Goal: Transaction & Acquisition: Obtain resource

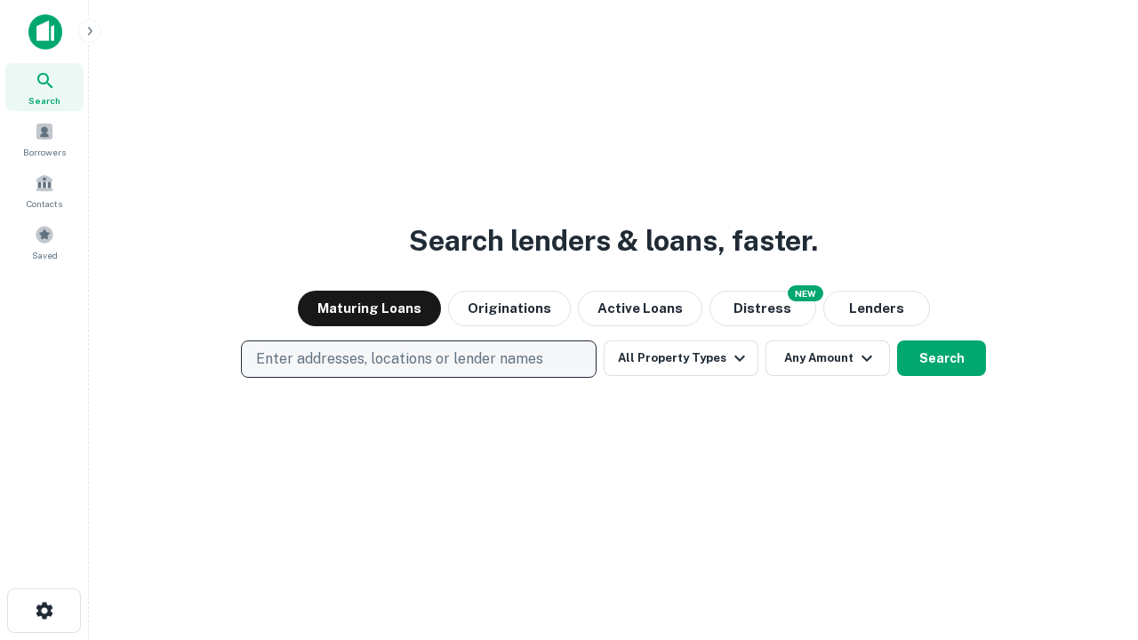
click at [418, 359] on p "Enter addresses, locations or lender names" at bounding box center [399, 358] width 287 height 21
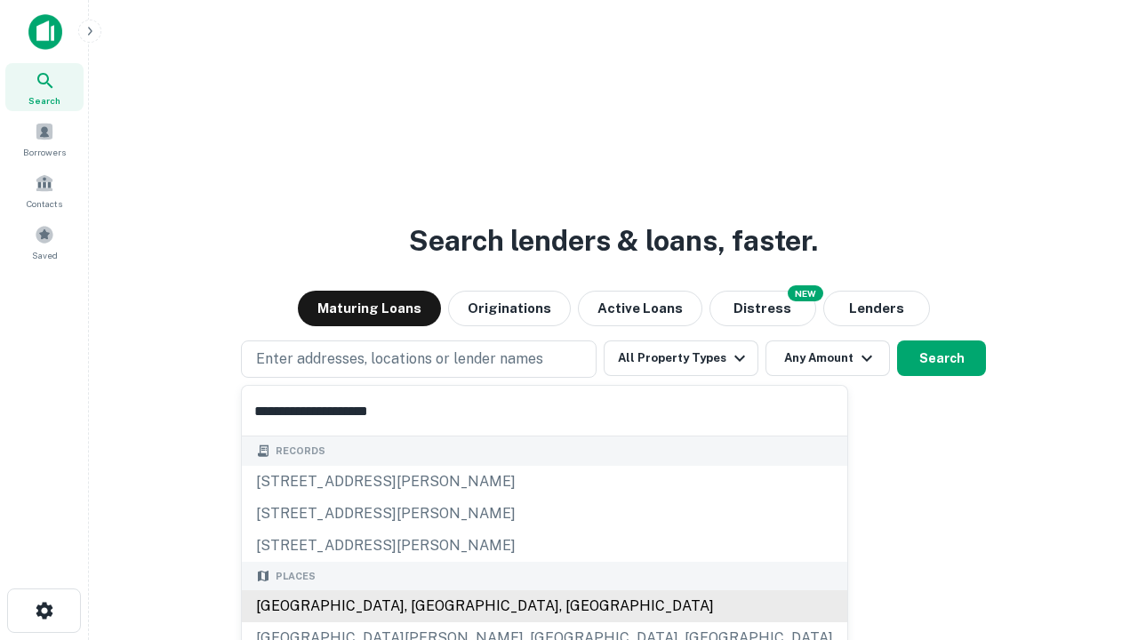
click at [425, 606] on div "[GEOGRAPHIC_DATA], [GEOGRAPHIC_DATA], [GEOGRAPHIC_DATA]" at bounding box center [544, 606] width 605 height 32
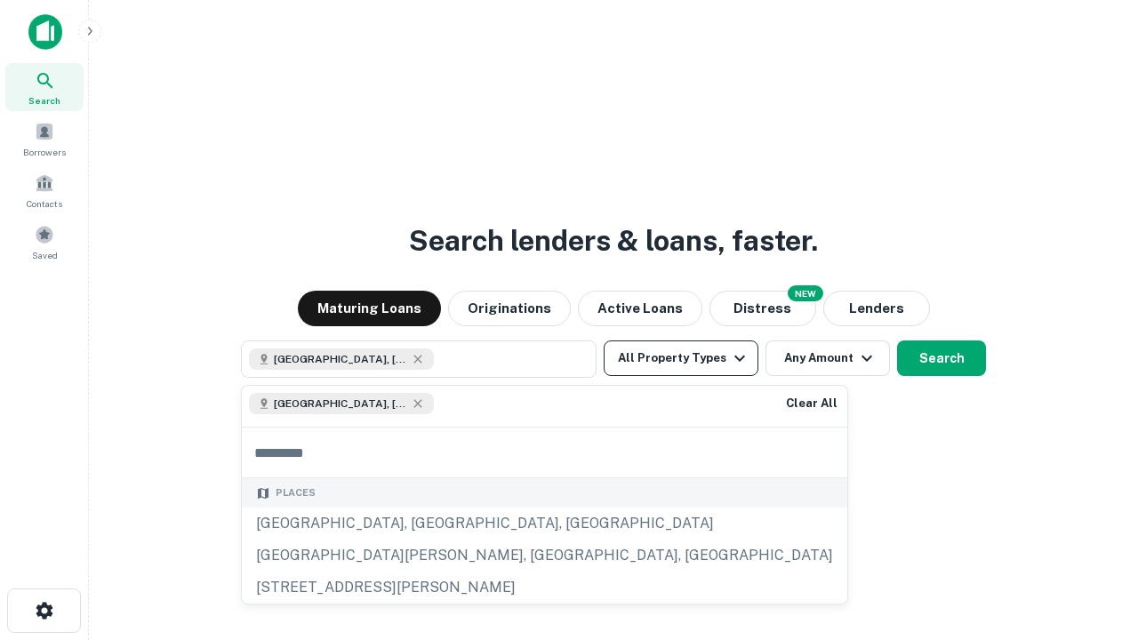
click at [681, 358] on button "All Property Types" at bounding box center [680, 358] width 155 height 36
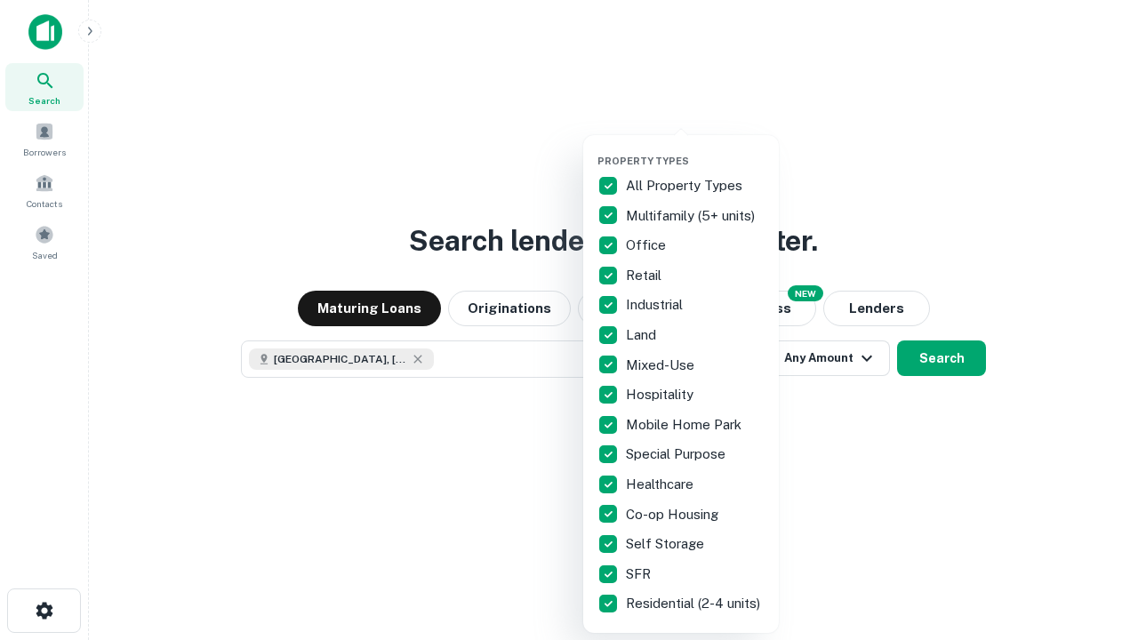
click at [695, 149] on button "button" at bounding box center [695, 149] width 196 height 1
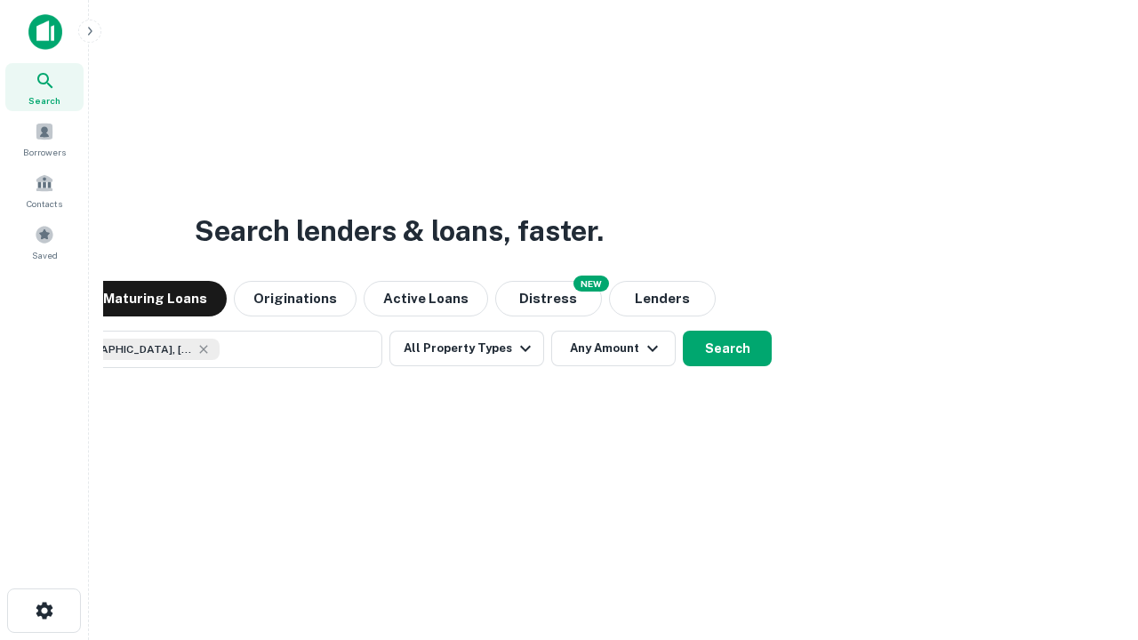
scroll to position [28, 0]
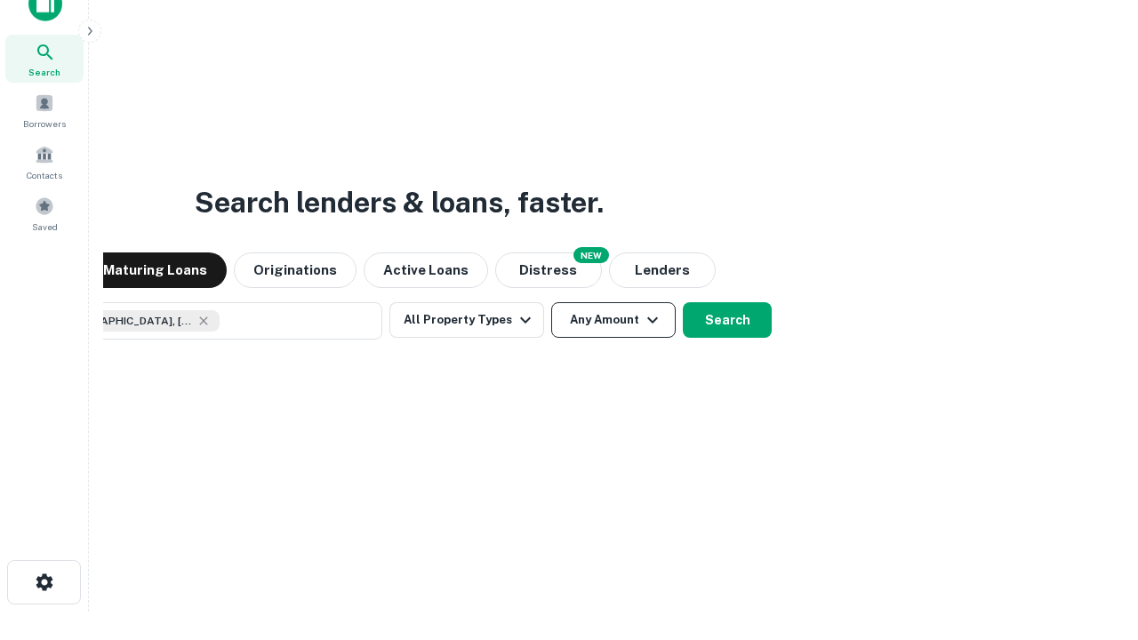
click at [551, 302] on button "Any Amount" at bounding box center [613, 320] width 124 height 36
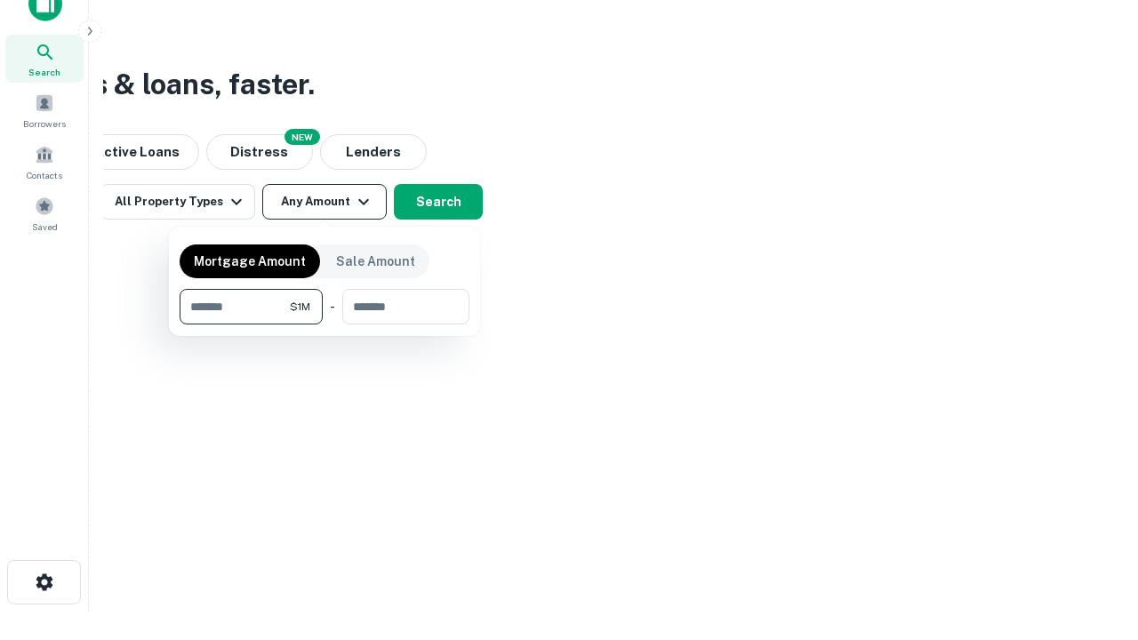
type input "*******"
click at [324, 324] on button "button" at bounding box center [325, 324] width 290 height 1
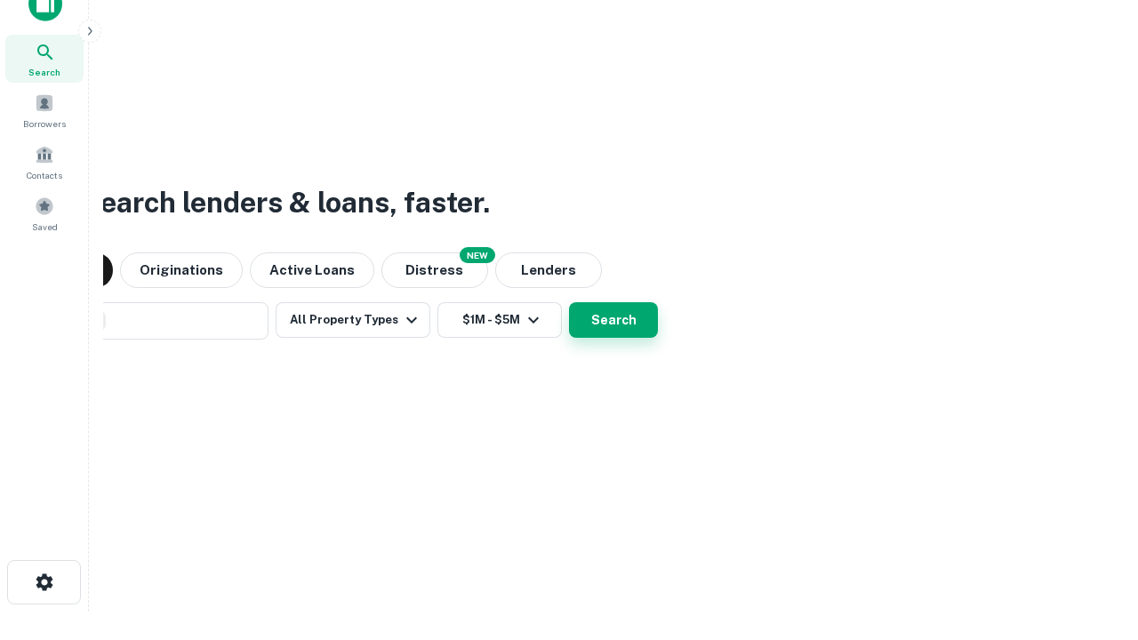
click at [569, 302] on button "Search" at bounding box center [613, 320] width 89 height 36
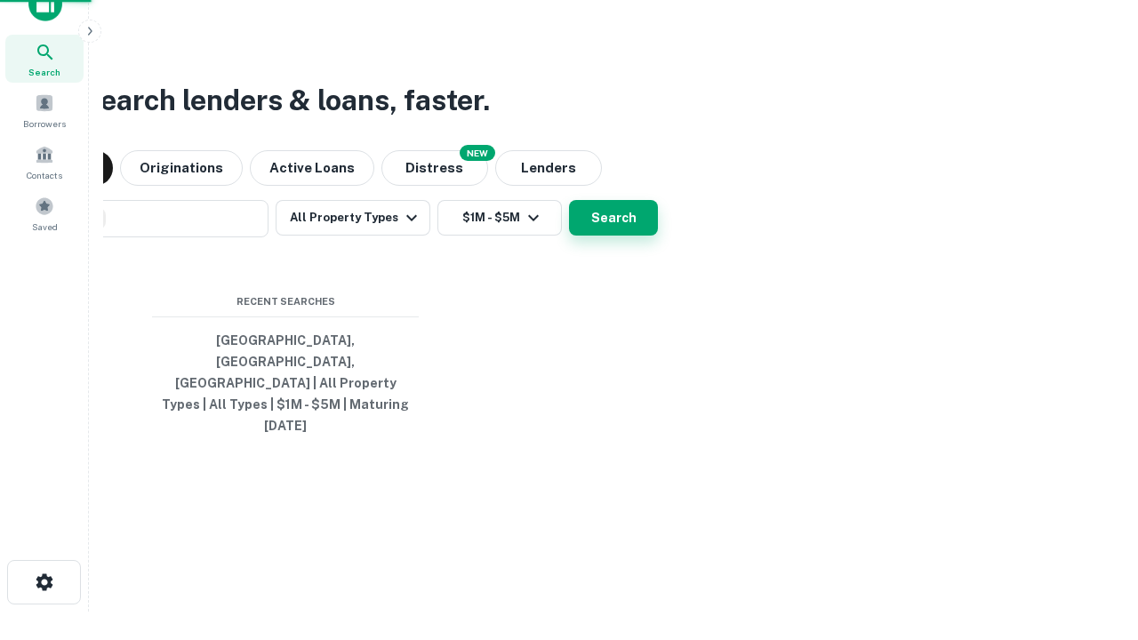
scroll to position [47, 503]
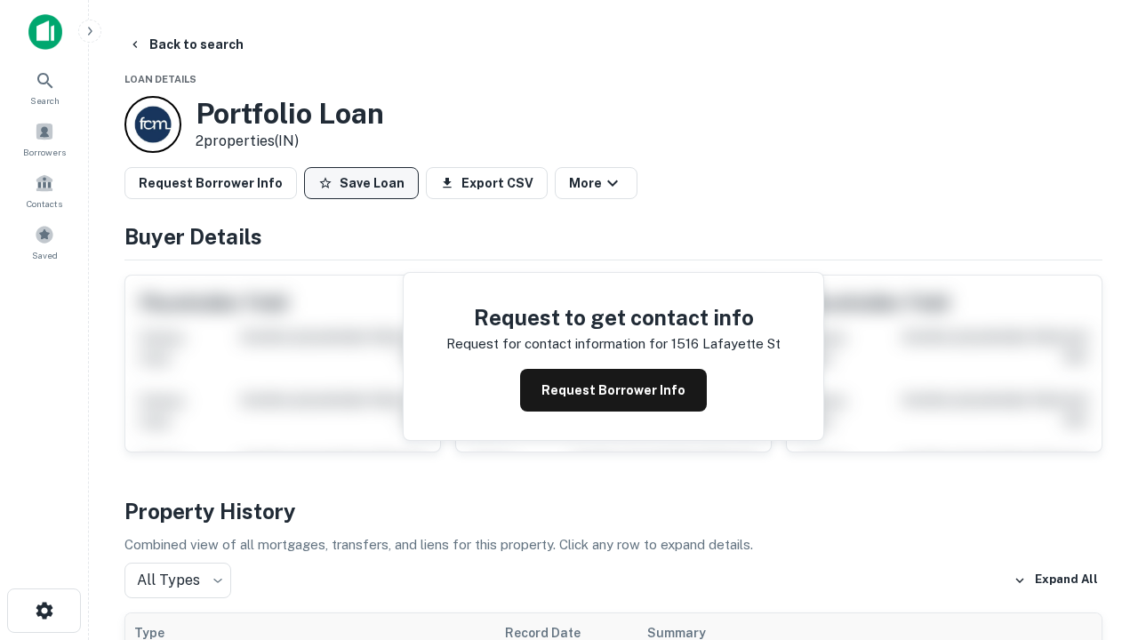
click at [361, 183] on button "Save Loan" at bounding box center [361, 183] width 115 height 32
